Goal: Find specific fact: Find specific fact

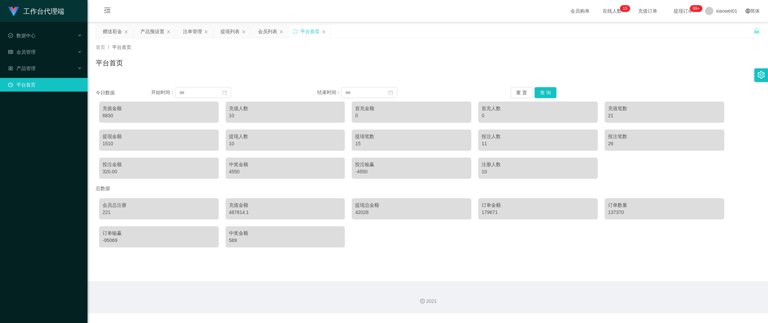
click at [105, 116] on div "6830" at bounding box center [159, 115] width 113 height 7
copy div "6830"
